Goal: Transaction & Acquisition: Obtain resource

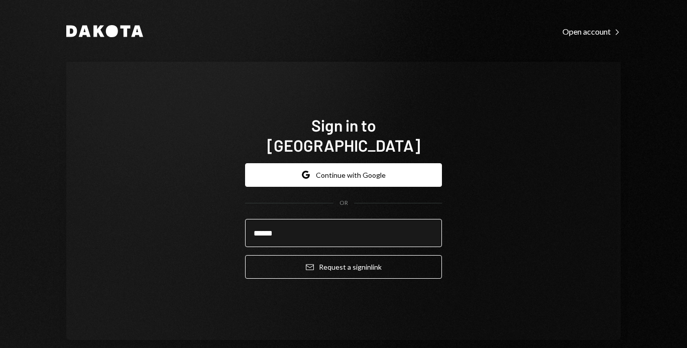
type input "**********"
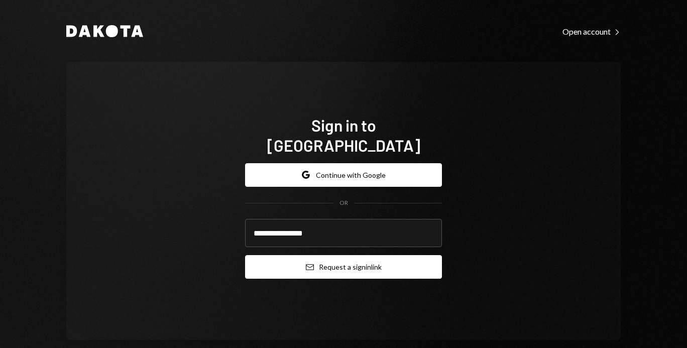
click at [317, 255] on button "Email Request a sign in link" at bounding box center [343, 267] width 197 height 24
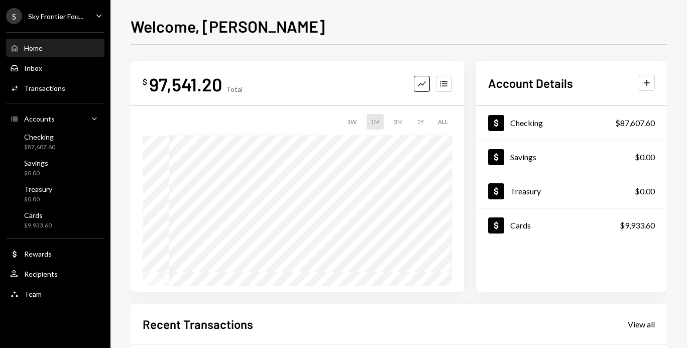
click at [54, 41] on div "Home Home" at bounding box center [55, 48] width 90 height 17
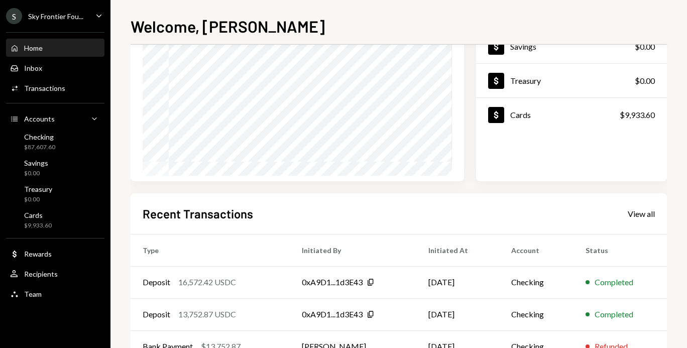
scroll to position [209, 0]
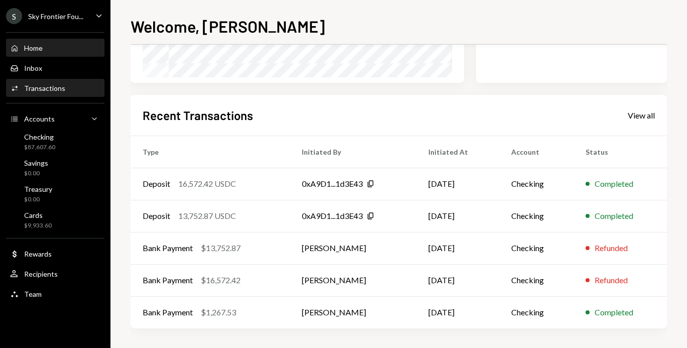
click at [76, 94] on div "Activities Transactions" at bounding box center [55, 88] width 90 height 17
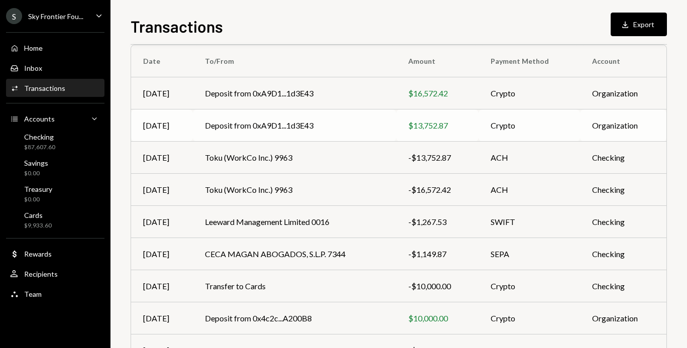
scroll to position [88, 0]
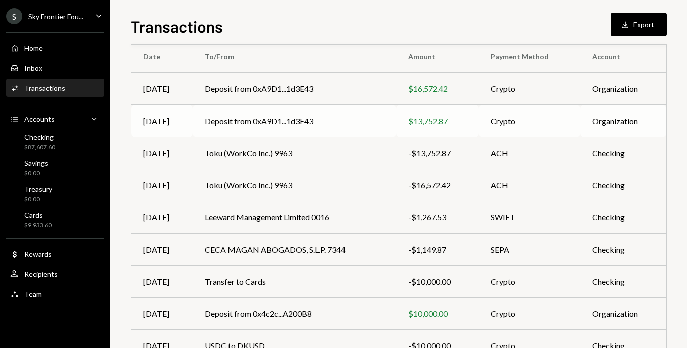
click at [247, 200] on td "Toku (WorkCo Inc.) 9963" at bounding box center [294, 185] width 203 height 32
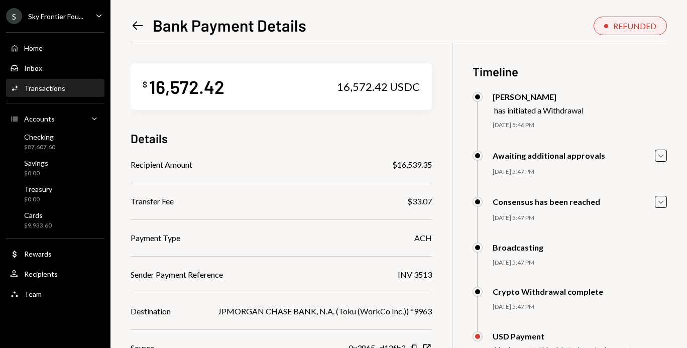
click at [134, 25] on icon at bounding box center [138, 25] width 11 height 9
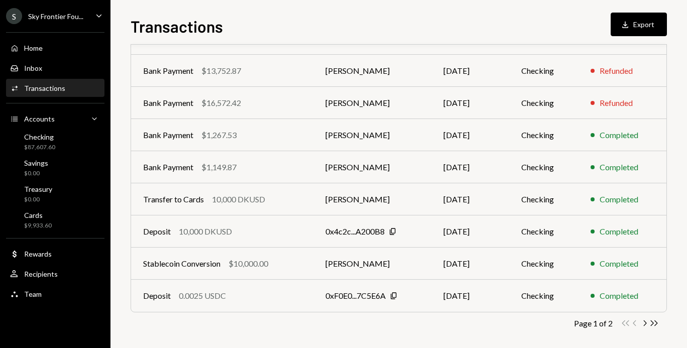
scroll to position [176, 0]
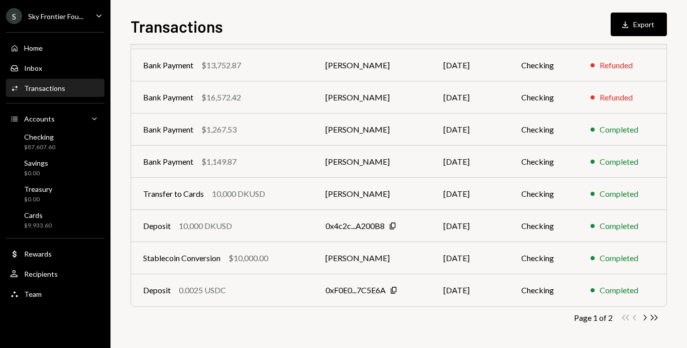
click at [78, 90] on div "Activities Transactions" at bounding box center [55, 88] width 90 height 9
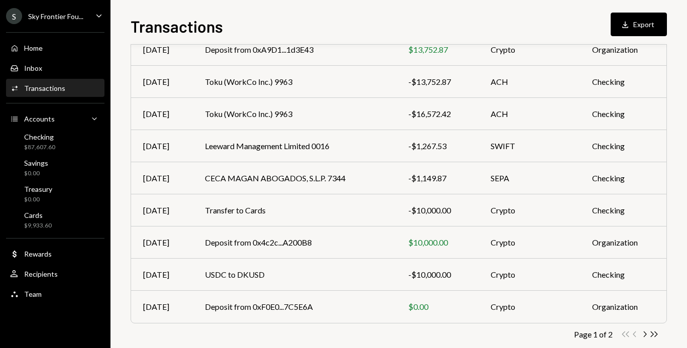
scroll to position [176, 0]
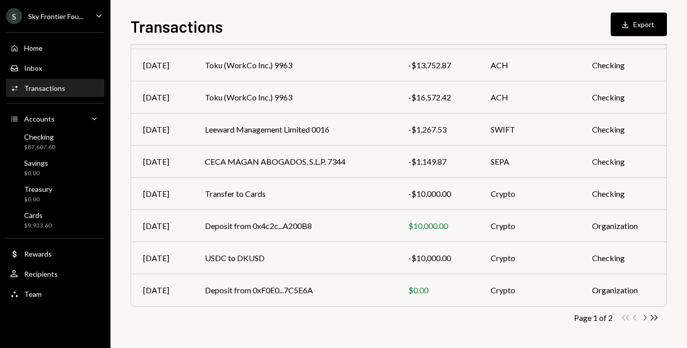
click at [643, 318] on icon "Chevron Right" at bounding box center [645, 318] width 10 height 10
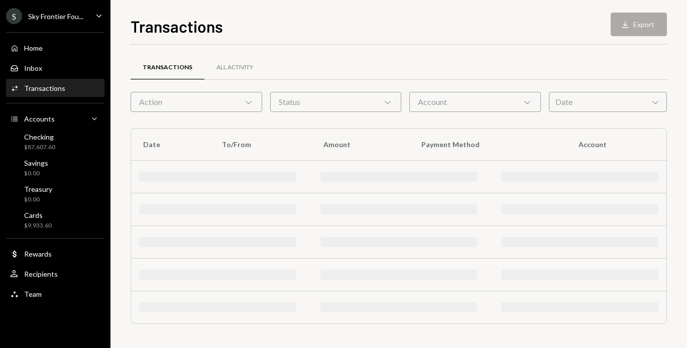
scroll to position [0, 0]
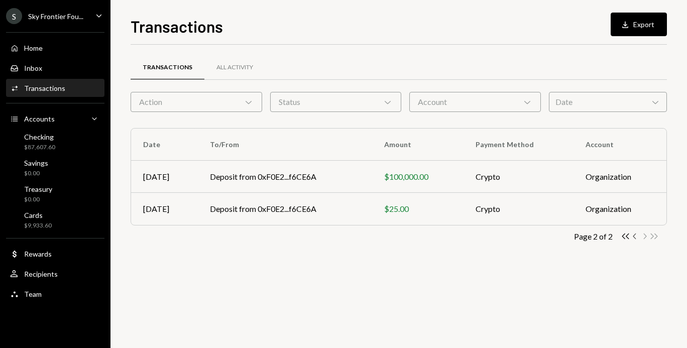
click at [633, 236] on icon "button" at bounding box center [634, 236] width 3 height 6
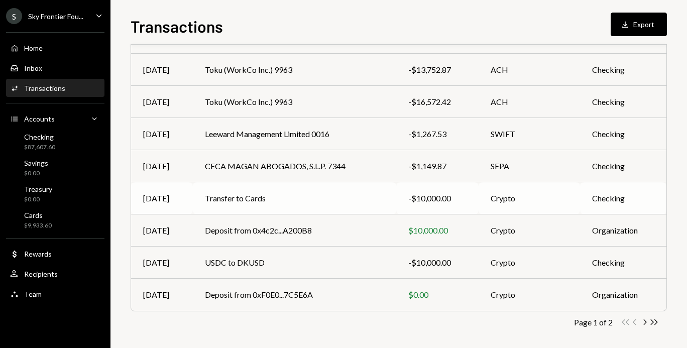
scroll to position [176, 0]
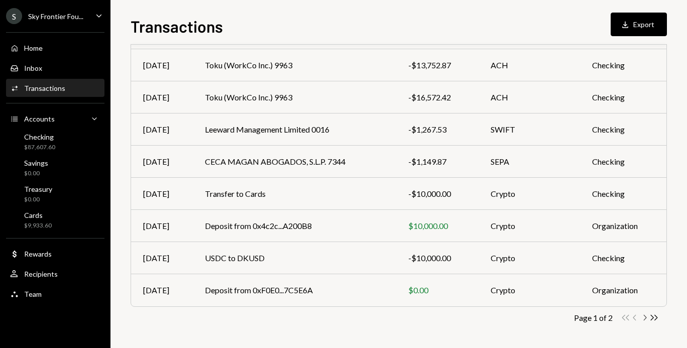
click at [642, 317] on icon "Chevron Right" at bounding box center [645, 318] width 10 height 10
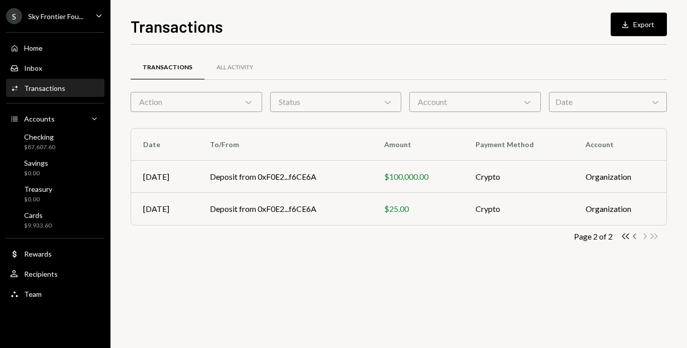
click at [633, 237] on icon "Chevron Left" at bounding box center [635, 236] width 10 height 10
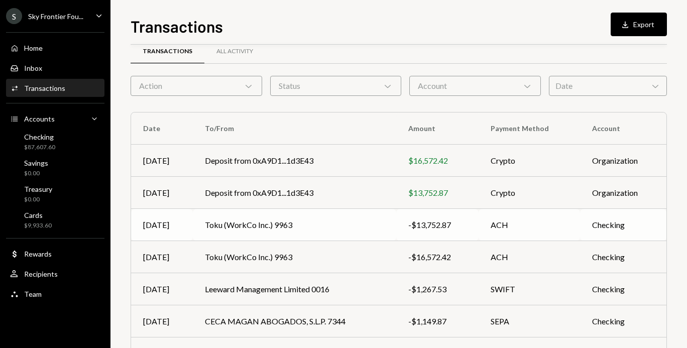
scroll to position [12, 0]
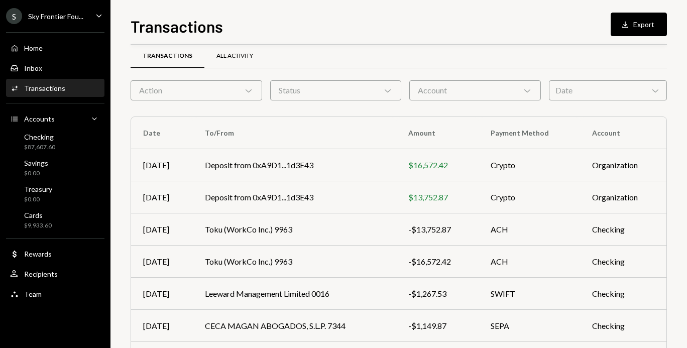
click at [232, 54] on div "All Activity" at bounding box center [234, 56] width 37 height 9
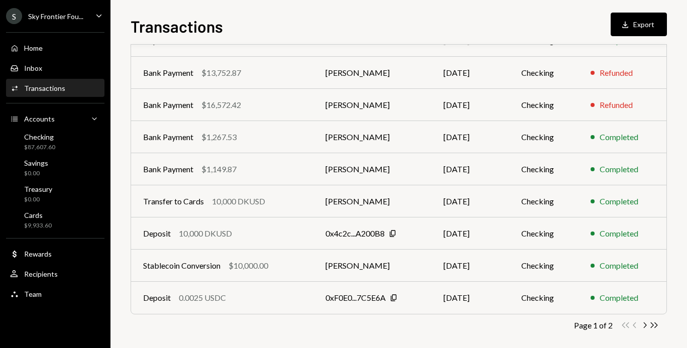
scroll to position [176, 0]
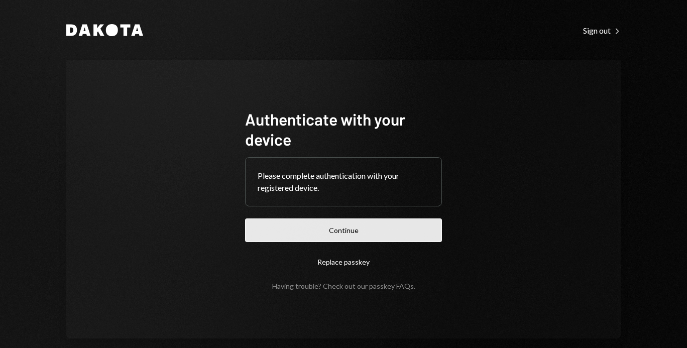
click at [274, 227] on button "Continue" at bounding box center [343, 230] width 197 height 24
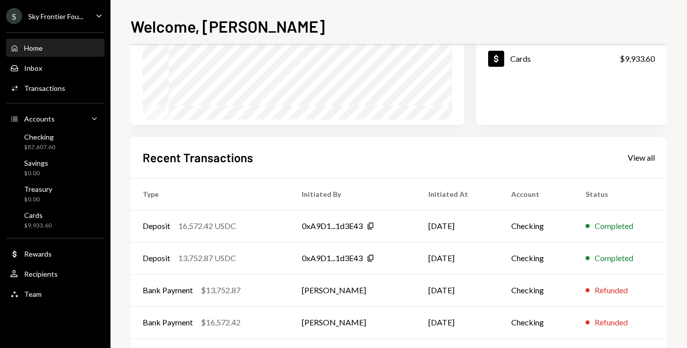
scroll to position [209, 0]
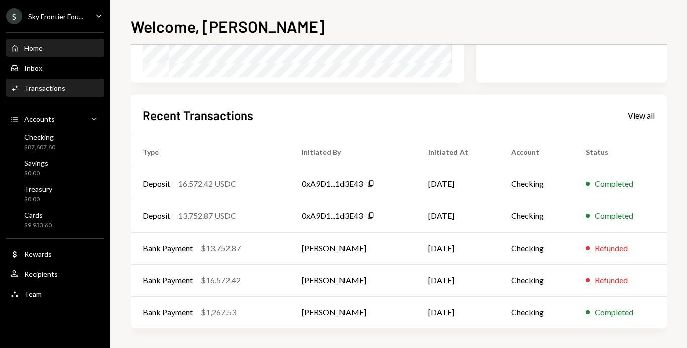
click at [65, 88] on div "Activities Transactions" at bounding box center [55, 88] width 90 height 9
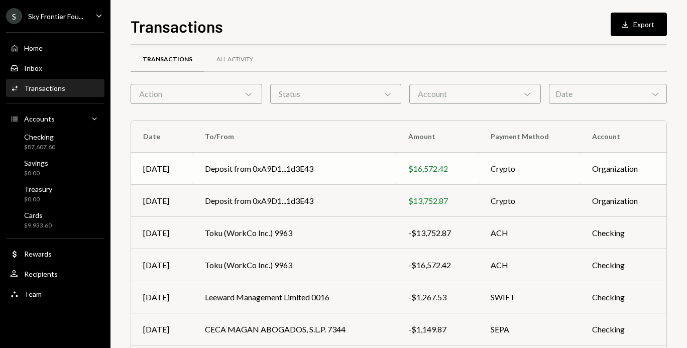
scroll to position [9, 0]
click at [223, 66] on div "All Activity" at bounding box center [234, 59] width 61 height 24
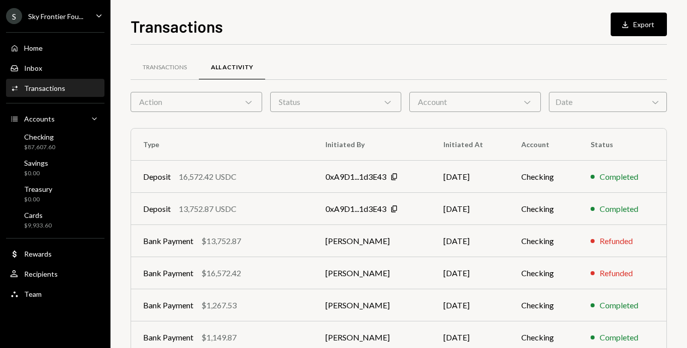
click at [13, 19] on div "S" at bounding box center [14, 16] width 16 height 16
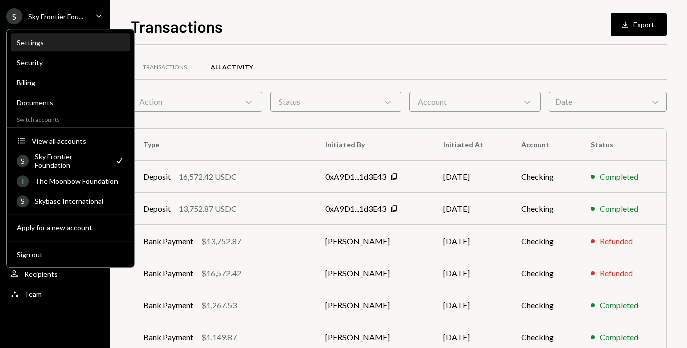
click at [34, 43] on div "Settings" at bounding box center [70, 42] width 107 height 9
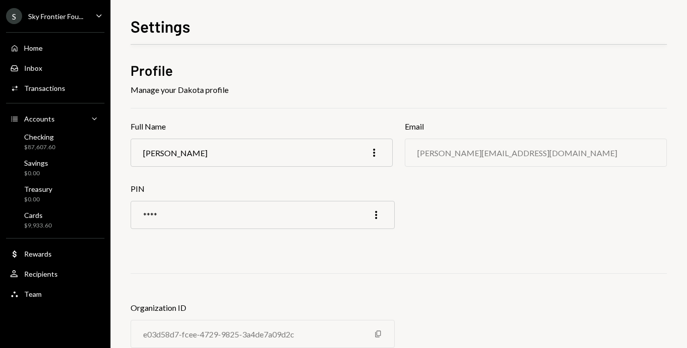
scroll to position [36, 0]
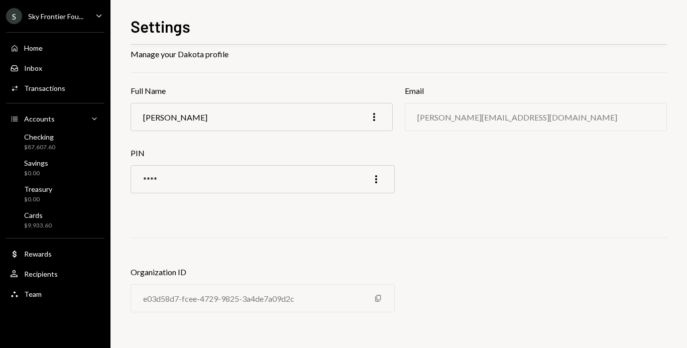
click at [15, 19] on div "S" at bounding box center [14, 16] width 16 height 16
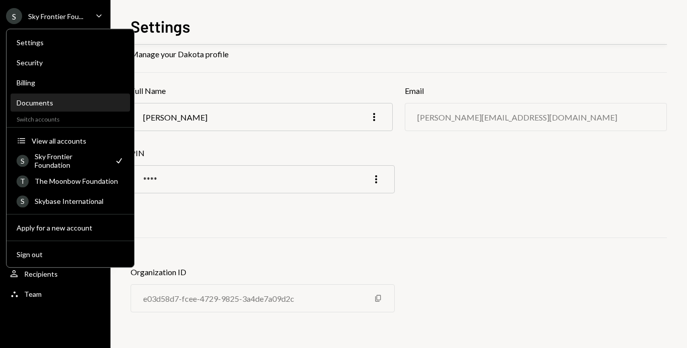
click at [46, 106] on div "Documents" at bounding box center [70, 102] width 107 height 9
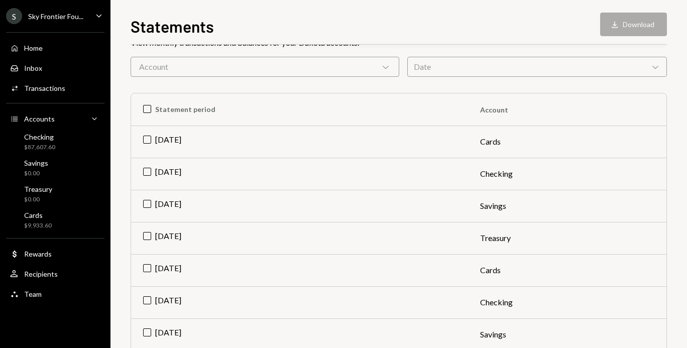
scroll to position [79, 0]
click at [149, 136] on td "Jul 2025" at bounding box center [299, 141] width 337 height 32
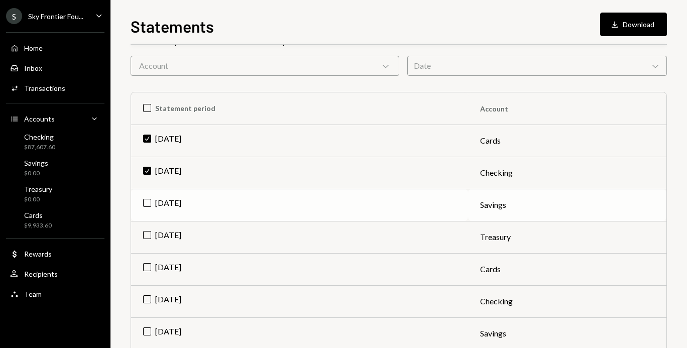
click at [145, 205] on td "Jul 2025" at bounding box center [299, 205] width 337 height 32
click at [149, 239] on td "Jul 2025" at bounding box center [299, 237] width 337 height 32
click at [599, 29] on button "Download Download (3)" at bounding box center [628, 25] width 76 height 24
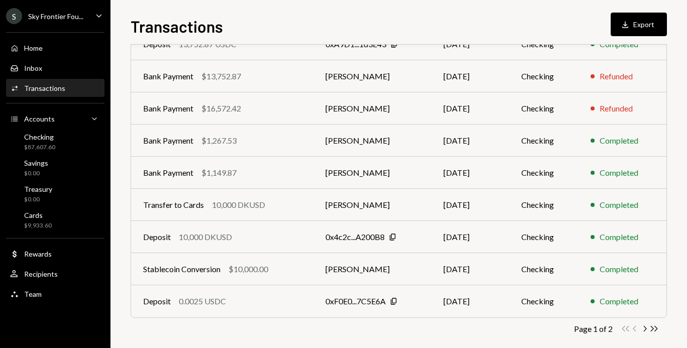
scroll to position [176, 0]
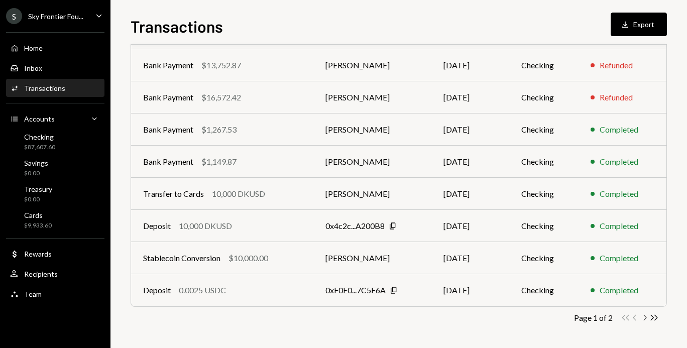
click at [646, 318] on icon "Chevron Right" at bounding box center [645, 318] width 10 height 10
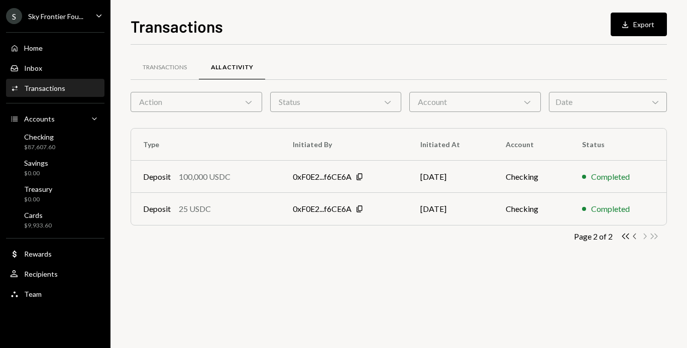
click at [632, 236] on icon "Chevron Left" at bounding box center [635, 236] width 10 height 10
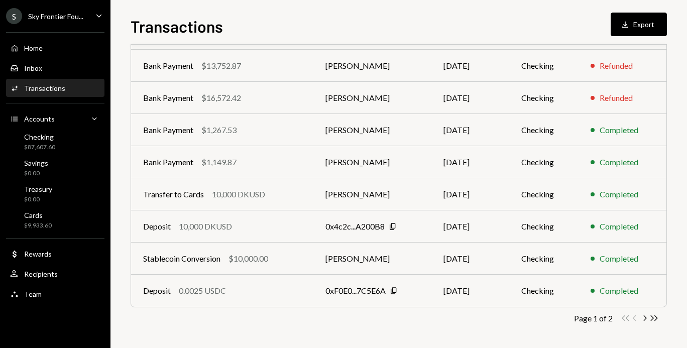
scroll to position [176, 0]
click at [645, 318] on icon "button" at bounding box center [645, 318] width 3 height 6
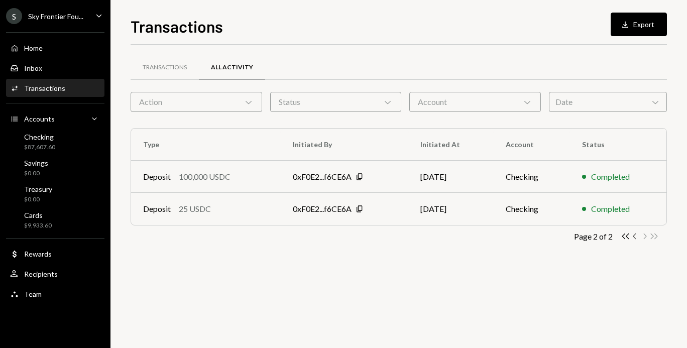
click at [632, 235] on icon "Chevron Left" at bounding box center [635, 236] width 10 height 10
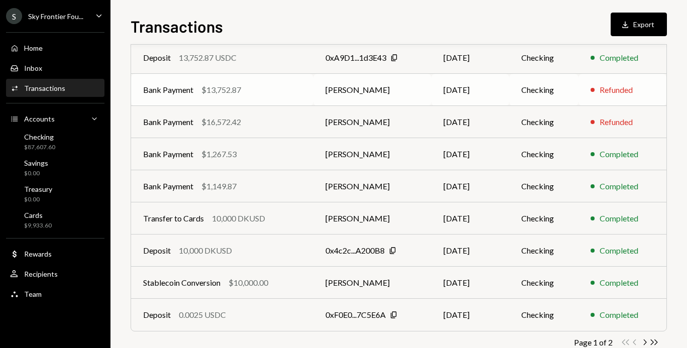
scroll to position [176, 0]
